Goal: Task Accomplishment & Management: Use online tool/utility

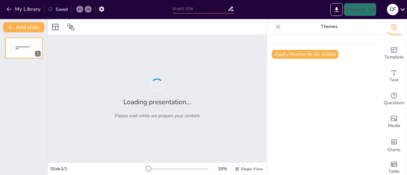
type input "New Sendsteps"
type input "La problema de la desnutrición en [GEOGRAPHIC_DATA]"
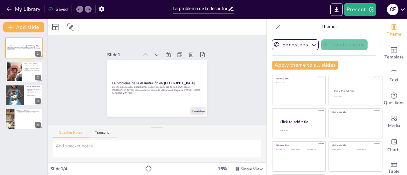
click at [202, 29] on div at bounding box center [157, 27] width 219 height 16
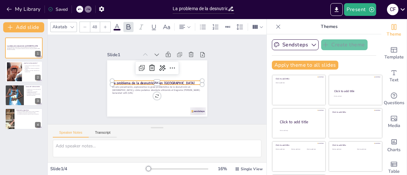
click at [157, 82] on strong "La problema de la desnutrición en [GEOGRAPHIC_DATA]" at bounding box center [153, 83] width 82 height 22
click at [26, 74] on div at bounding box center [24, 72] width 38 height 22
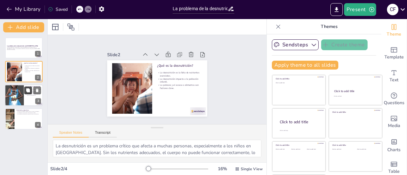
click at [30, 93] on icon at bounding box center [28, 90] width 4 height 4
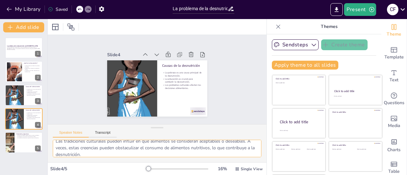
scroll to position [48, 0]
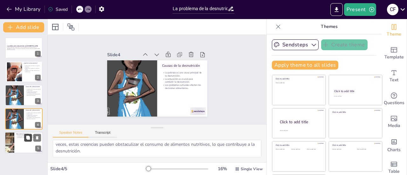
click at [24, 137] on button at bounding box center [28, 138] width 8 height 8
type textarea "El Diagrama [PERSON_NAME] es una herramienta eficaz para identificar causas y e…"
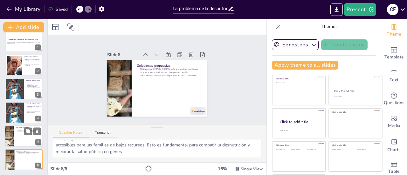
click at [19, 133] on div at bounding box center [24, 137] width 38 height 22
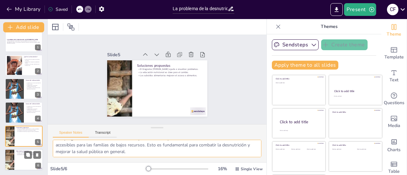
click at [23, 156] on div "El Diagrama de Ishikawa ayuda a visualizar problemas. La educación nutricional …" at bounding box center [28, 154] width 25 height 4
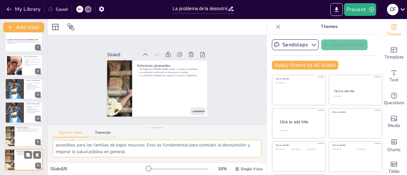
click at [23, 156] on div "El Diagrama de Ishikawa ayuda a visualizar problemas. La educación nutricional …" at bounding box center [28, 154] width 25 height 4
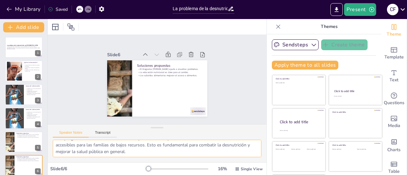
scroll to position [0, 0]
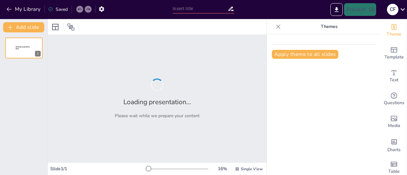
type input "La problema de la desnutrición en [GEOGRAPHIC_DATA]"
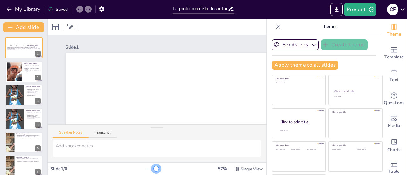
drag, startPoint x: 139, startPoint y: 169, endPoint x: 148, endPoint y: 169, distance: 9.2
click at [154, 169] on div at bounding box center [156, 168] width 5 height 5
click at [155, 169] on div at bounding box center [157, 168] width 5 height 5
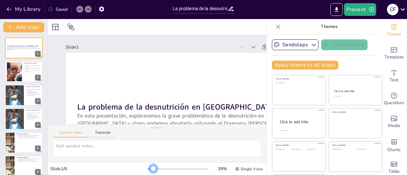
drag, startPoint x: 148, startPoint y: 169, endPoint x: 144, endPoint y: 169, distance: 4.2
click at [151, 169] on div at bounding box center [153, 168] width 5 height 5
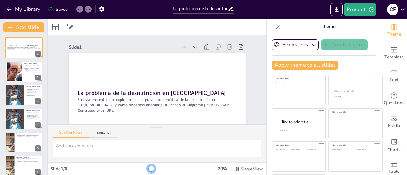
click at [149, 169] on div at bounding box center [151, 168] width 5 height 5
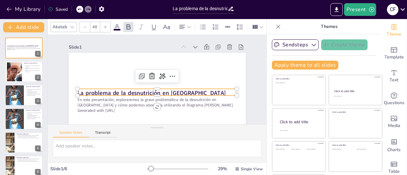
click at [89, 94] on strong "La problema de la desnutrición en [GEOGRAPHIC_DATA]" at bounding box center [149, 91] width 147 height 39
click at [80, 91] on strong "La problema de la desnutrición en [GEOGRAPHIC_DATA]" at bounding box center [150, 93] width 148 height 24
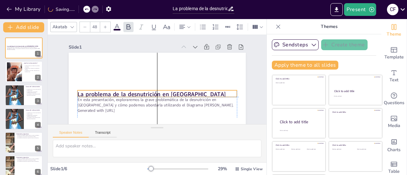
drag, startPoint x: 80, startPoint y: 91, endPoint x: 82, endPoint y: 95, distance: 5.0
click at [82, 95] on strong "La problema de la desnutrición en [GEOGRAPHIC_DATA]" at bounding box center [148, 93] width 147 height 39
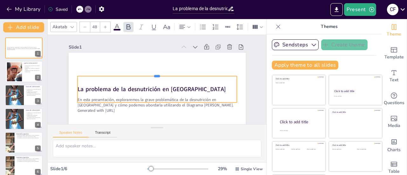
drag, startPoint x: 82, startPoint y: 95, endPoint x: 88, endPoint y: 75, distance: 21.0
click at [88, 75] on div at bounding box center [157, 74] width 159 height 22
click at [76, 86] on strong "La problema de la desnutrición en [GEOGRAPHIC_DATA]" at bounding box center [149, 87] width 147 height 39
click at [77, 86] on strong "La problema de la desnutrición en [GEOGRAPHIC_DATA]" at bounding box center [148, 86] width 143 height 53
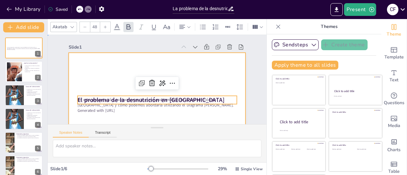
click at [96, 81] on div at bounding box center [152, 102] width 194 height 134
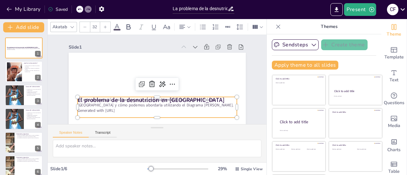
click at [163, 101] on p "En esta presentación, exploraremos la grave problemática de la desnutrición en …" at bounding box center [149, 102] width 155 height 60
click at [144, 100] on p "En esta presentación, exploraremos la grave problemática de la desnutrición en …" at bounding box center [152, 102] width 158 height 44
click at [144, 100] on p "En esta presentación, exploraremos la grave problemática de la desnutrición en …" at bounding box center [149, 102] width 155 height 60
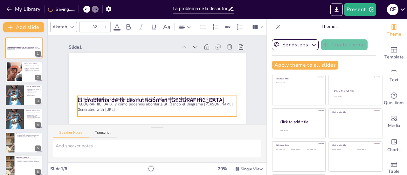
click at [144, 100] on p "En esta presentación, exploraremos la grave problemática de la desnutrición en …" at bounding box center [152, 101] width 158 height 44
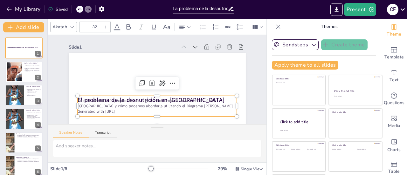
click at [144, 100] on p "En esta presentación, exploraremos la grave problemática de la desnutrición en …" at bounding box center [155, 104] width 160 height 28
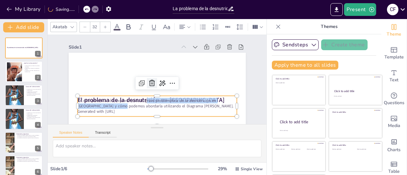
drag, startPoint x: 144, startPoint y: 100, endPoint x: 144, endPoint y: 81, distance: 18.4
click at [144, 81] on div "El problema de la desnutrición en [GEOGRAPHIC_DATA] En esta presentación, explo…" at bounding box center [154, 103] width 187 height 118
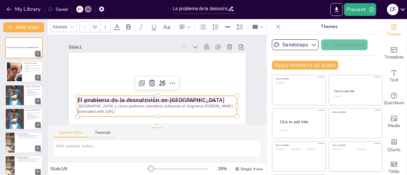
click at [102, 101] on p "En esta presentación, exploraremos la grave problemática de la desnutrición en …" at bounding box center [149, 102] width 155 height 60
click at [79, 101] on p "En esta presentación, exploraremos la grave problemática de la desnutrición en …" at bounding box center [155, 104] width 160 height 28
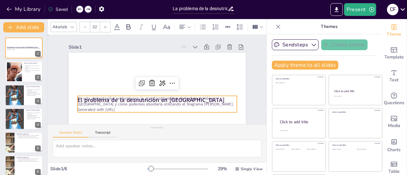
click at [92, 81] on div at bounding box center [152, 102] width 194 height 134
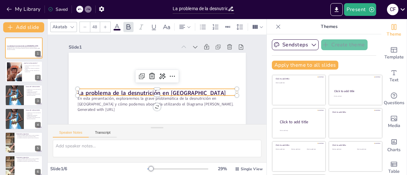
click at [75, 91] on div "La problema de la desnutrición en [GEOGRAPHIC_DATA] En esta presentación, explo…" at bounding box center [154, 103] width 187 height 118
click at [75, 75] on div at bounding box center [77, 72] width 6 height 6
click at [75, 84] on div at bounding box center [77, 81] width 6 height 6
click at [77, 92] on strong "La problema de la desnutrición en [GEOGRAPHIC_DATA]" at bounding box center [150, 93] width 148 height 24
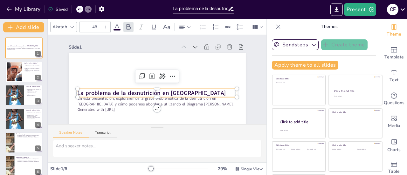
click at [76, 93] on strong "La problema de la desnutrición en [GEOGRAPHIC_DATA]" at bounding box center [147, 90] width 143 height 53
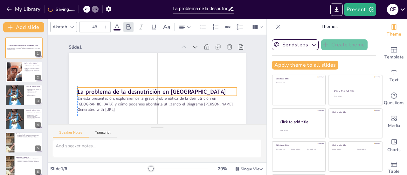
click at [76, 90] on strong "La problema de la desnutrición en [GEOGRAPHIC_DATA]" at bounding box center [147, 89] width 143 height 53
click at [76, 90] on span "La problema de la desnutrición en [GEOGRAPHIC_DATA]" at bounding box center [149, 90] width 147 height 39
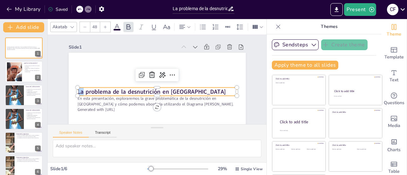
click at [76, 90] on span "La problema de la desnutrición en [GEOGRAPHIC_DATA]" at bounding box center [150, 91] width 148 height 24
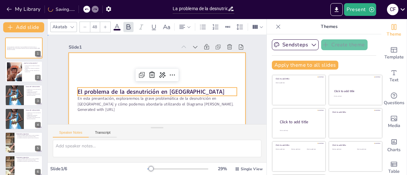
click at [110, 74] on div at bounding box center [154, 103] width 187 height 118
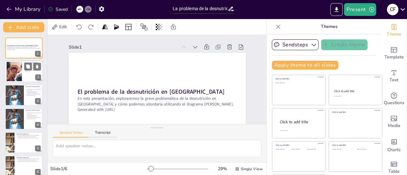
click at [26, 75] on div at bounding box center [24, 72] width 38 height 22
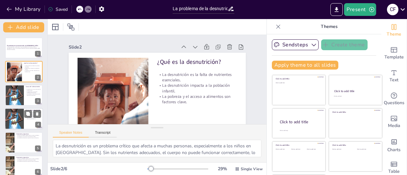
click at [26, 122] on div at bounding box center [24, 119] width 38 height 22
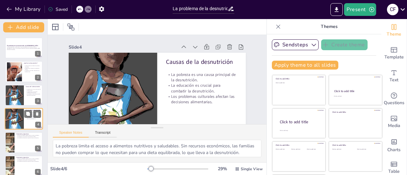
scroll to position [6, 0]
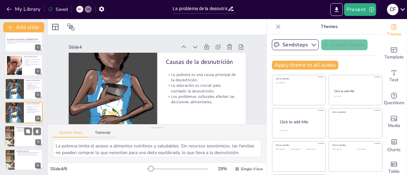
click at [20, 137] on div at bounding box center [24, 137] width 38 height 22
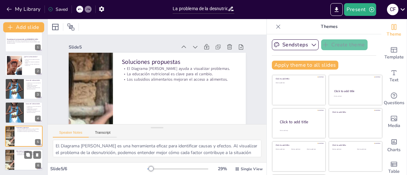
click at [21, 160] on div at bounding box center [24, 160] width 38 height 22
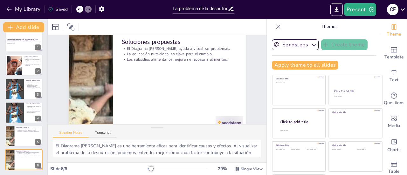
scroll to position [0, 0]
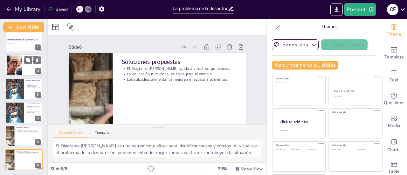
click at [27, 67] on div at bounding box center [24, 66] width 38 height 22
type textarea "La desnutrición es un problema crítico que afecta a muchas personas, especialme…"
